Goal: Task Accomplishment & Management: Complete application form

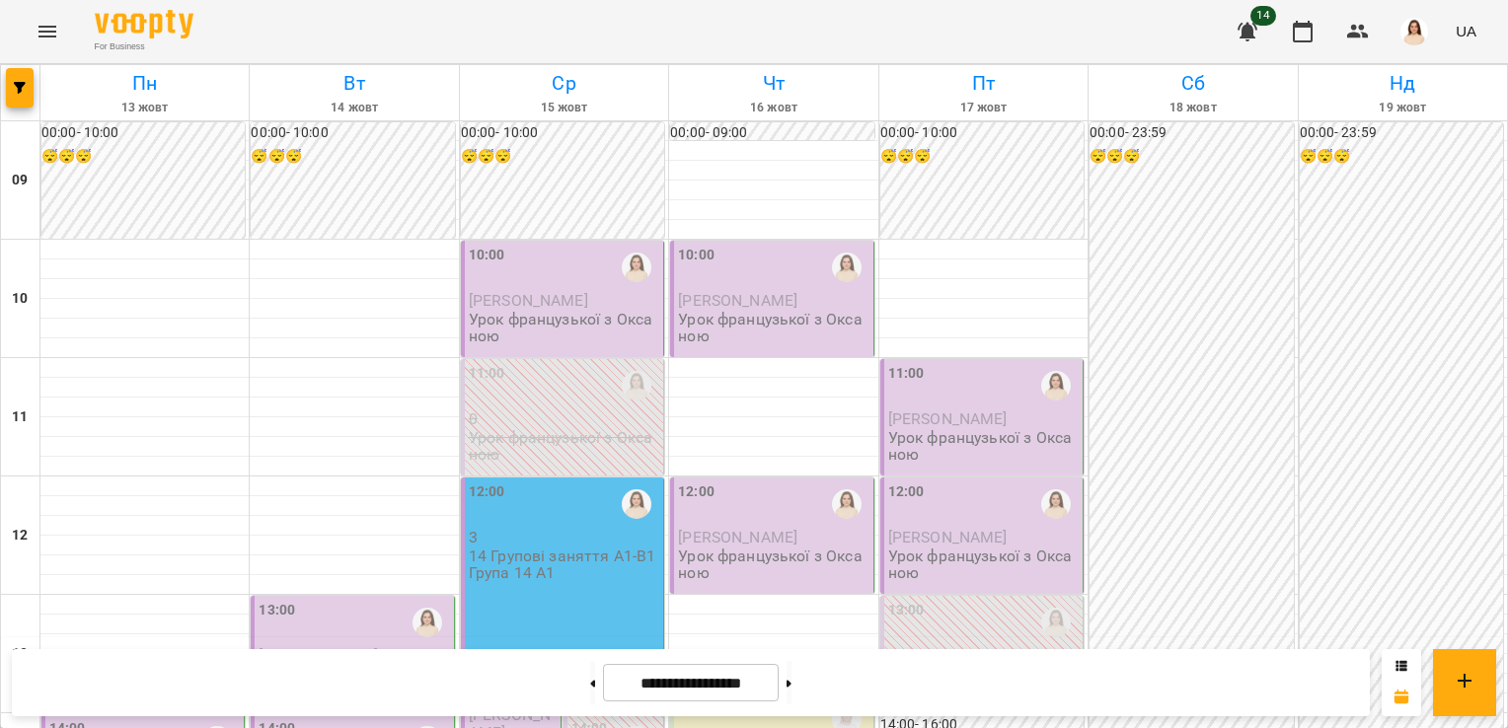
scroll to position [347, 0]
click at [792, 685] on icon at bounding box center [789, 683] width 5 height 7
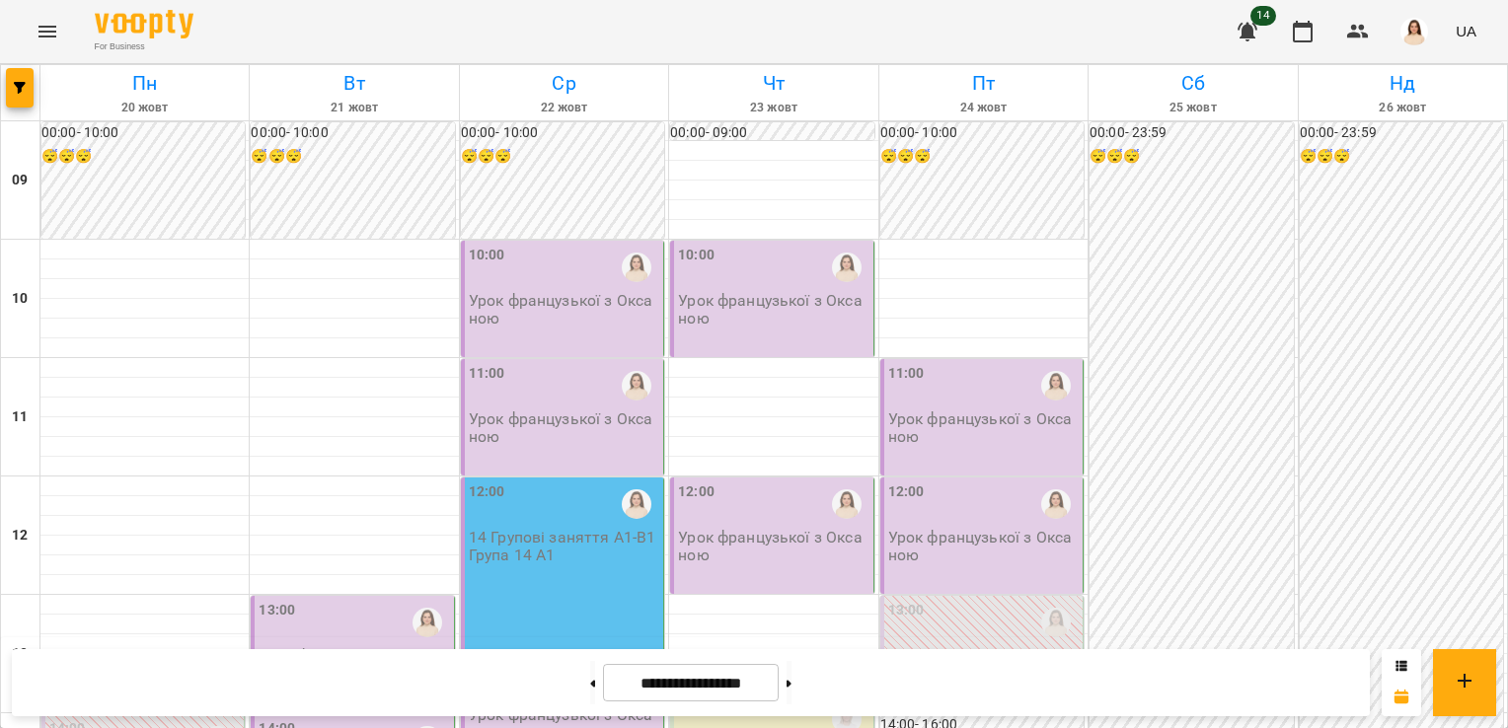
scroll to position [296, 0]
click at [792, 687] on icon at bounding box center [789, 684] width 5 height 8
click at [590, 688] on button at bounding box center [592, 682] width 5 height 43
type input "**********"
